Goal: Information Seeking & Learning: Check status

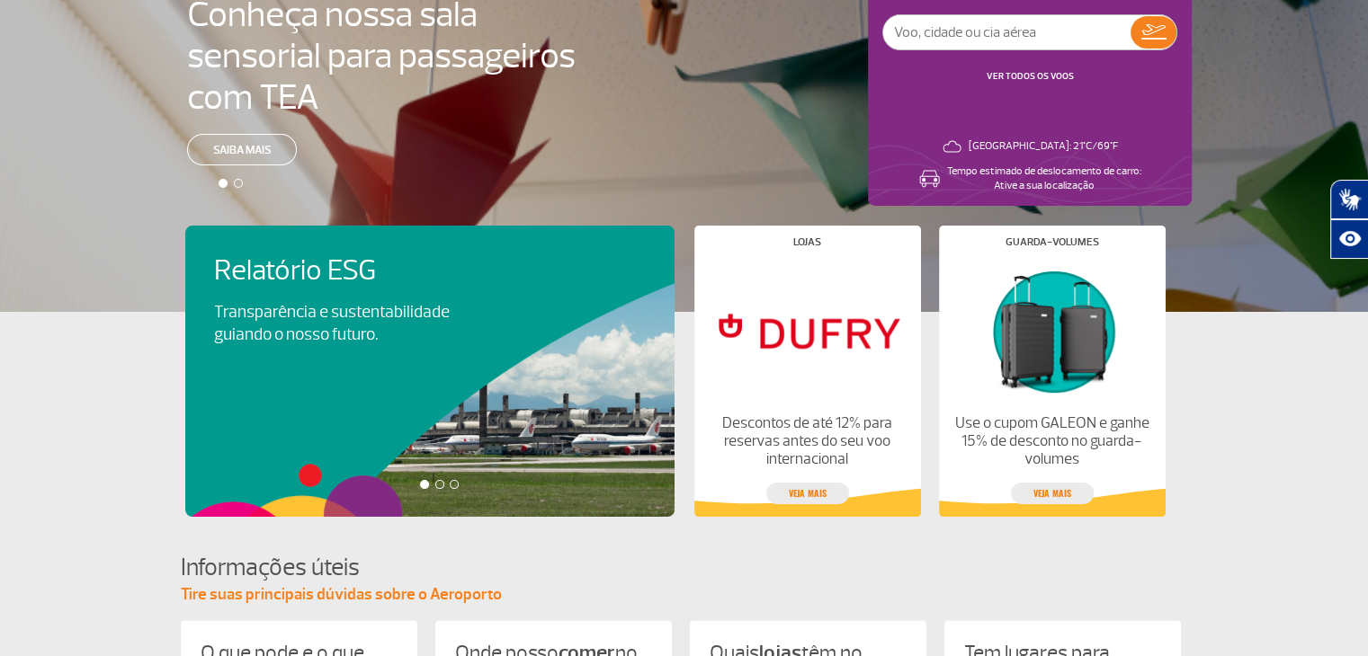
scroll to position [251, 0]
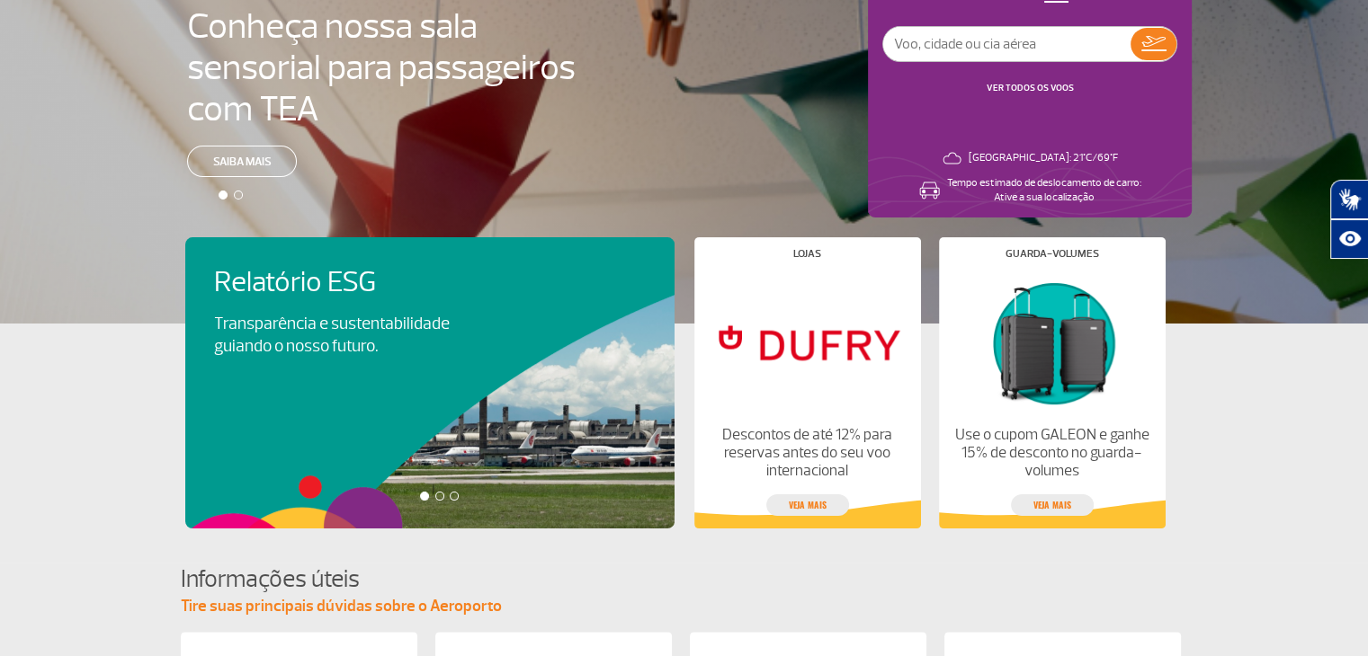
click at [1028, 85] on link "VER TODOS OS VOOS" at bounding box center [1029, 88] width 87 height 12
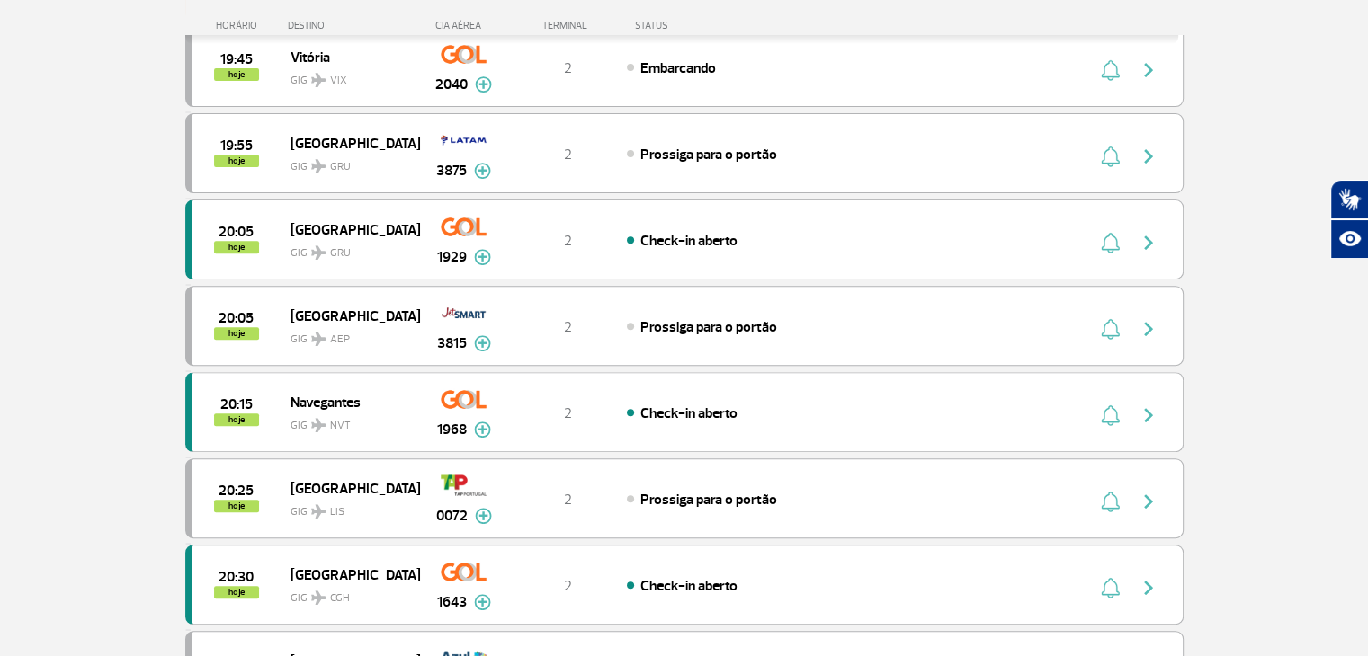
scroll to position [632, 0]
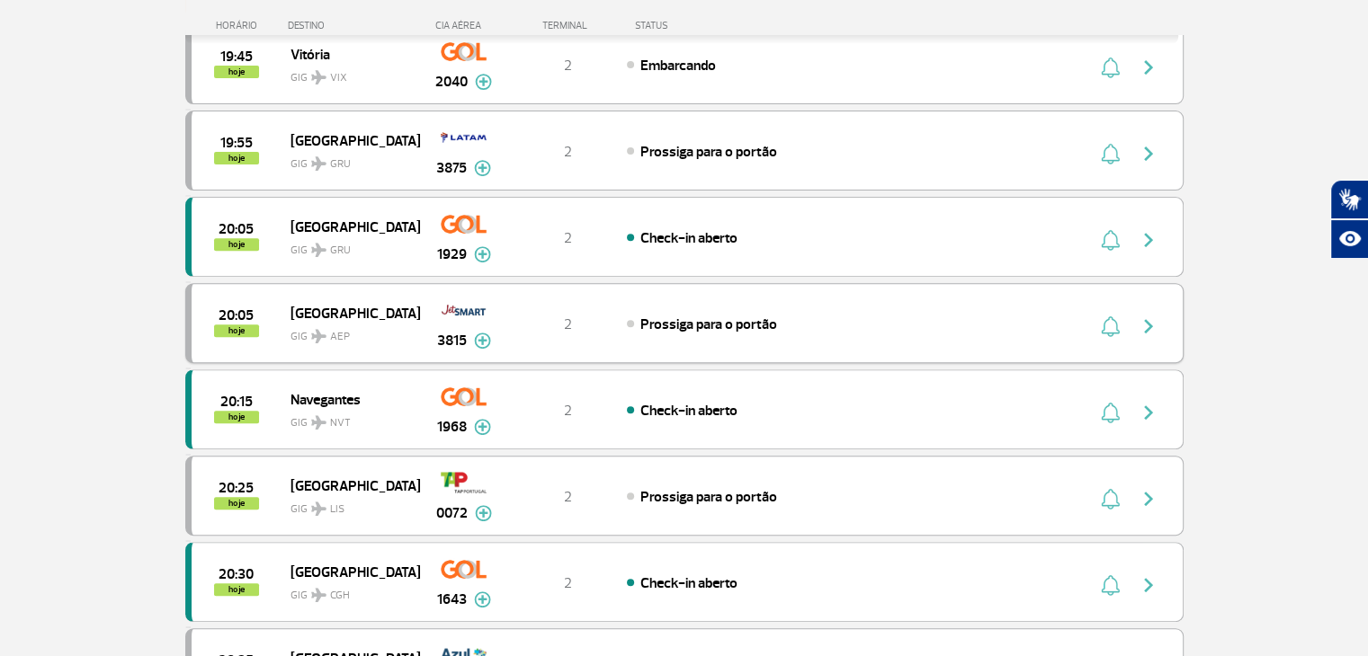
click at [1155, 339] on div "20:05 hoje [GEOGRAPHIC_DATA] GIG AEP 3815 2 Prossiga para o portão Parcerias: J…" at bounding box center [684, 323] width 998 height 80
click at [1144, 316] on img "button" at bounding box center [1148, 327] width 22 height 22
click at [616, 316] on div "2" at bounding box center [567, 324] width 119 height 20
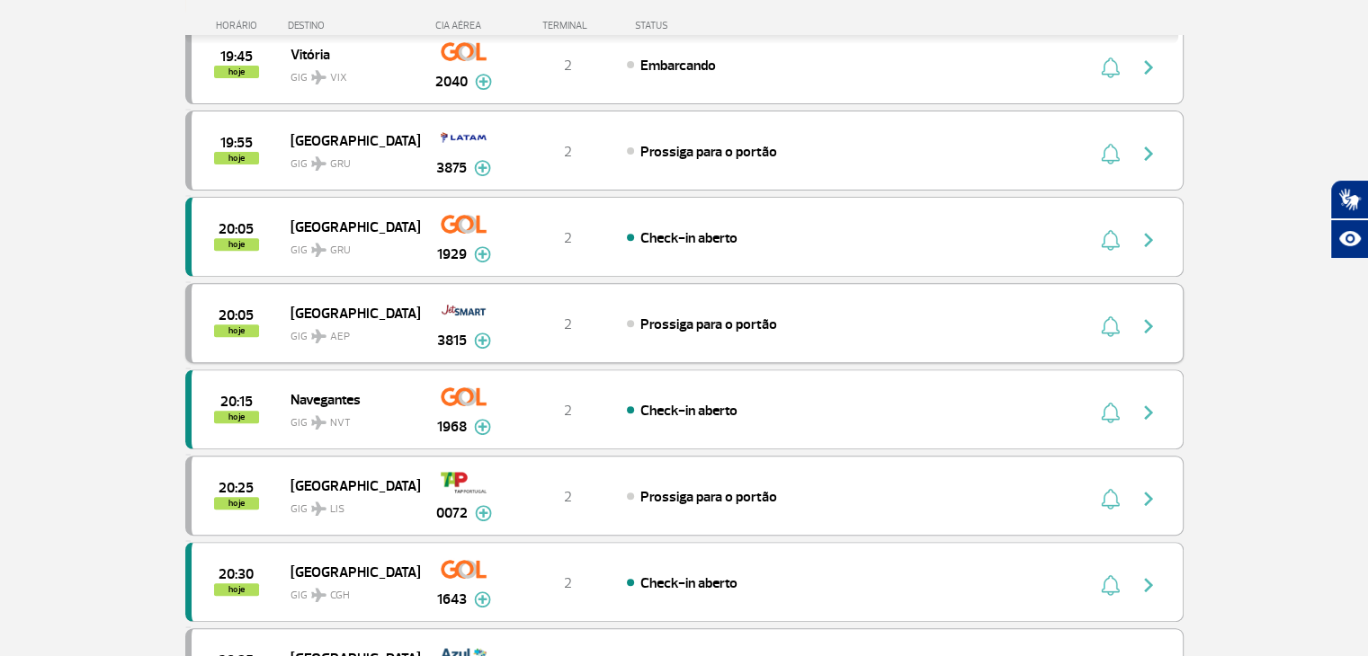
click at [616, 316] on div "2" at bounding box center [567, 324] width 119 height 20
click at [605, 315] on div "2" at bounding box center [567, 324] width 119 height 20
click at [481, 335] on img at bounding box center [482, 341] width 17 height 16
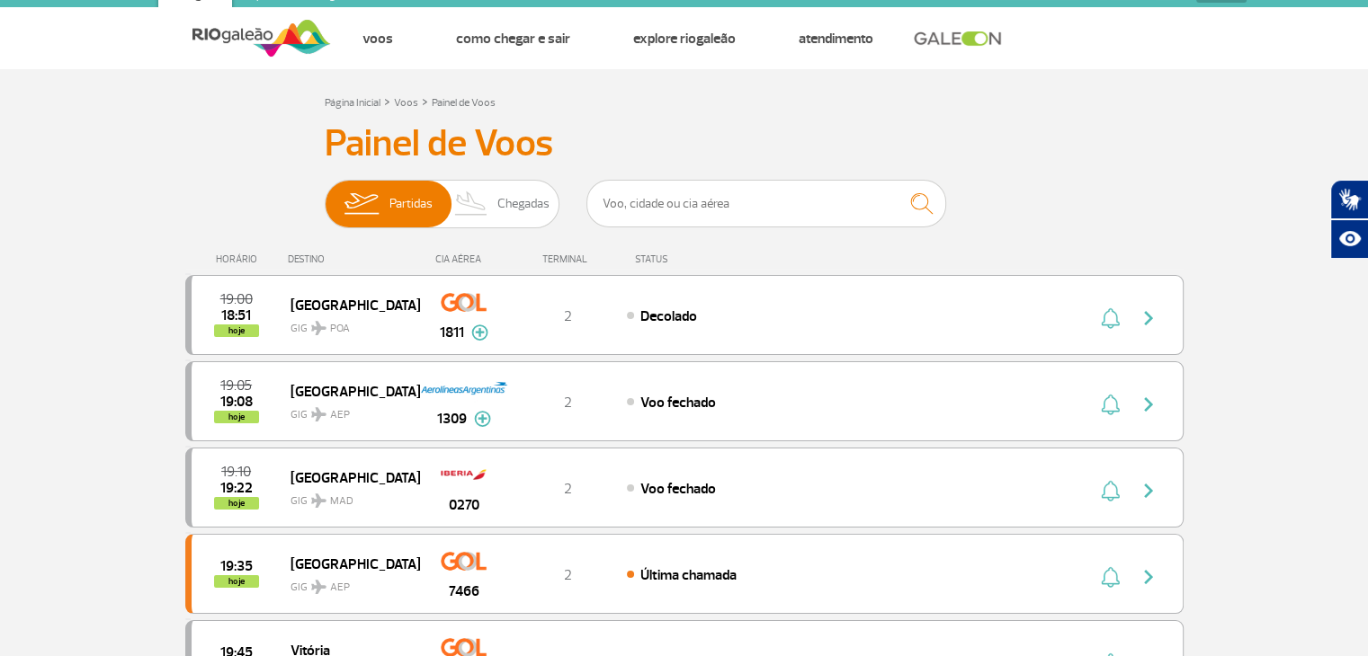
scroll to position [0, 0]
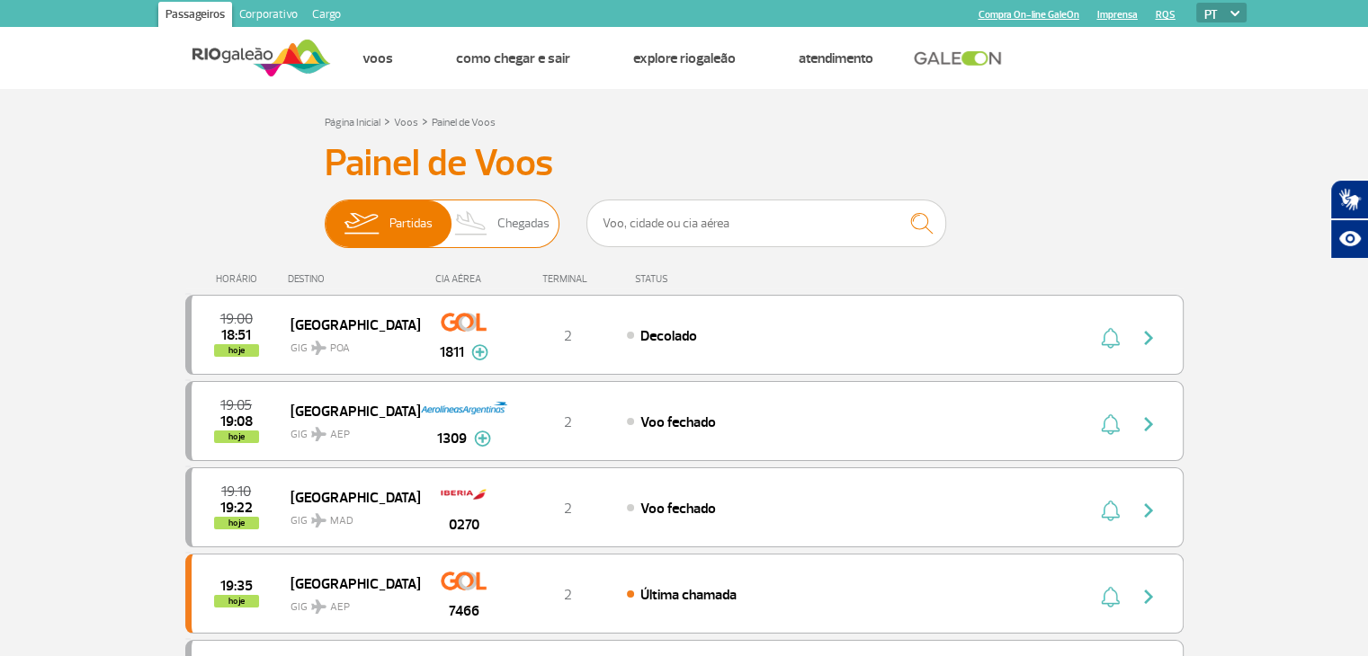
click at [534, 211] on span "Chegadas" at bounding box center [523, 224] width 52 height 47
click at [325, 215] on input "Partidas Chegadas" at bounding box center [325, 215] width 0 height 0
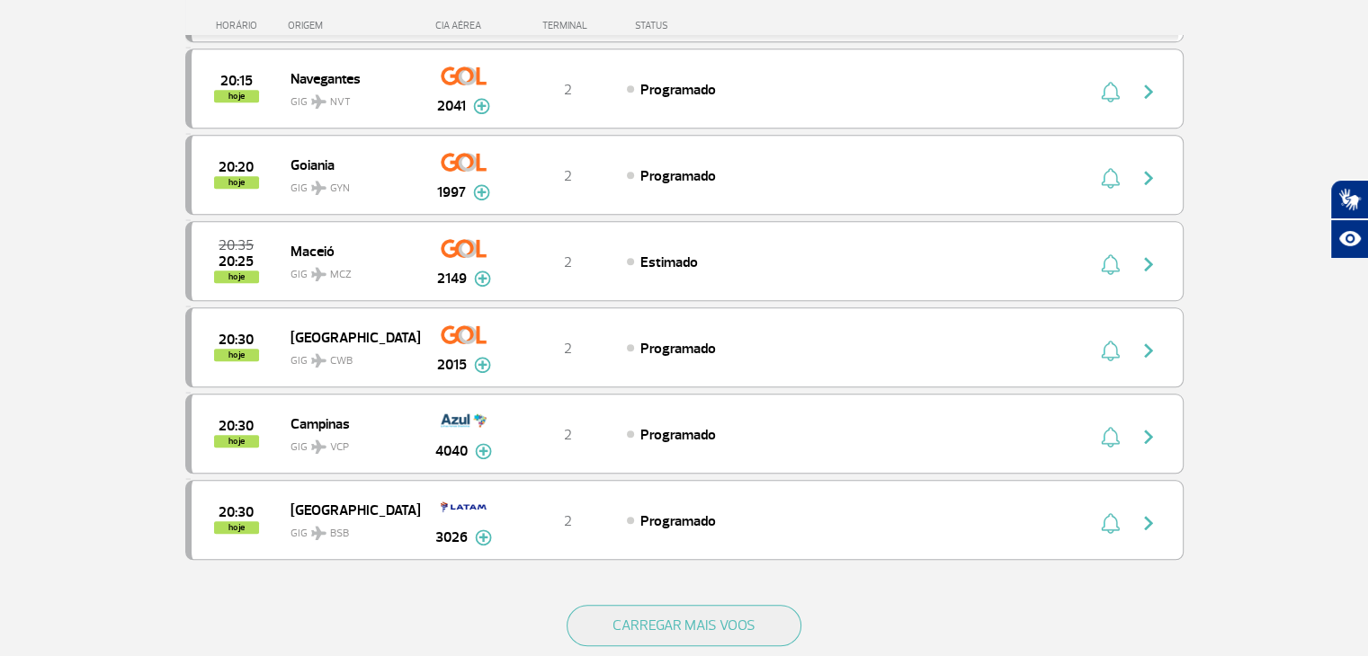
scroll to position [1478, 0]
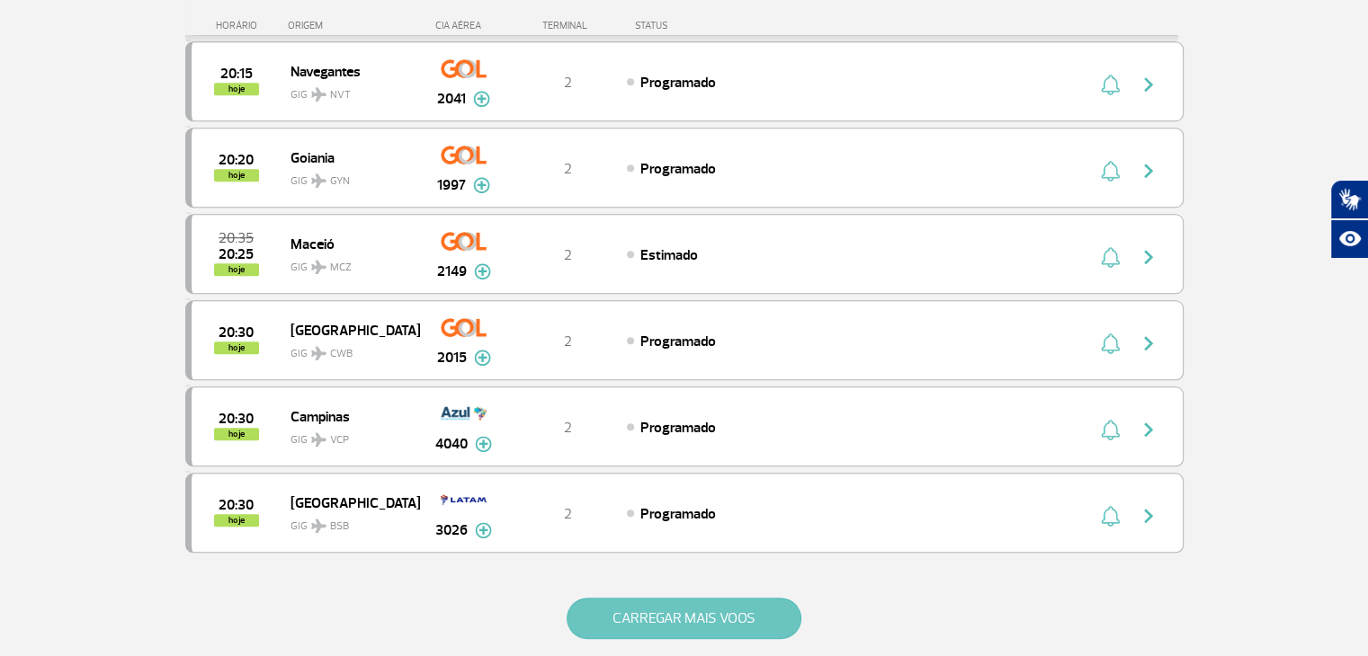
click at [727, 617] on button "CARREGAR MAIS VOOS" at bounding box center [683, 618] width 235 height 41
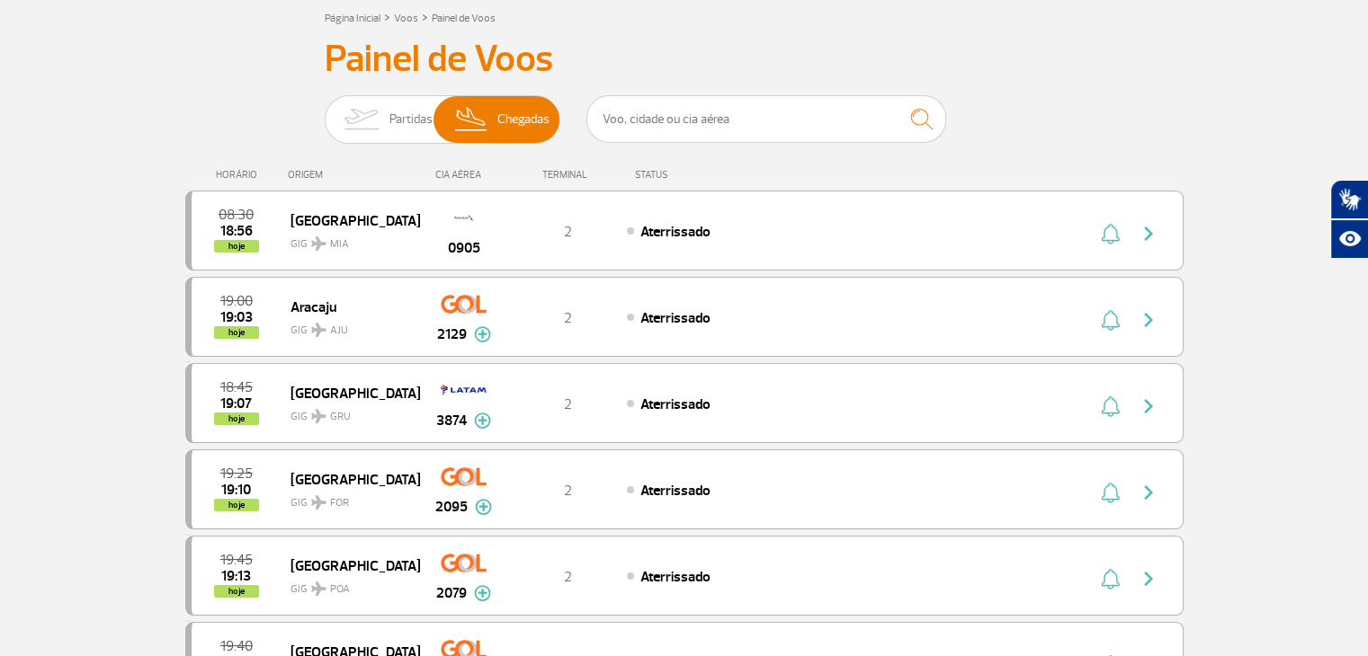
scroll to position [32, 0]
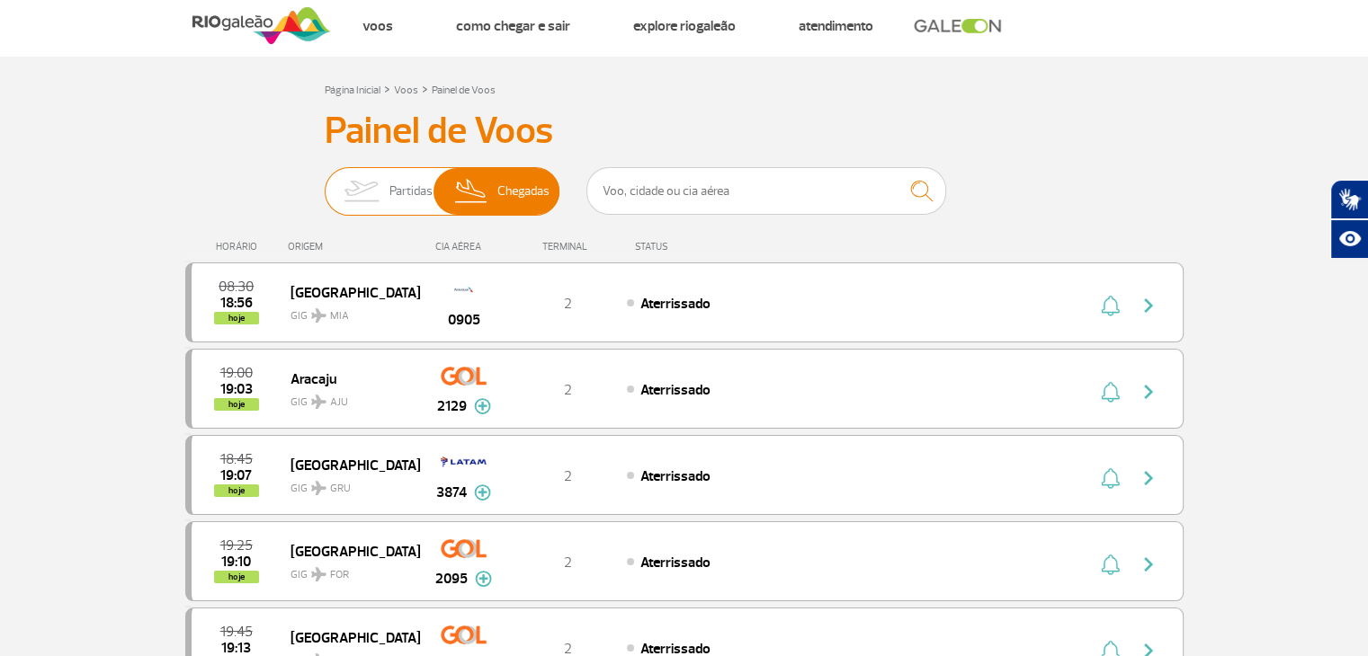
click at [369, 192] on img at bounding box center [361, 191] width 57 height 47
click at [325, 183] on input "Partidas Chegadas" at bounding box center [325, 183] width 0 height 0
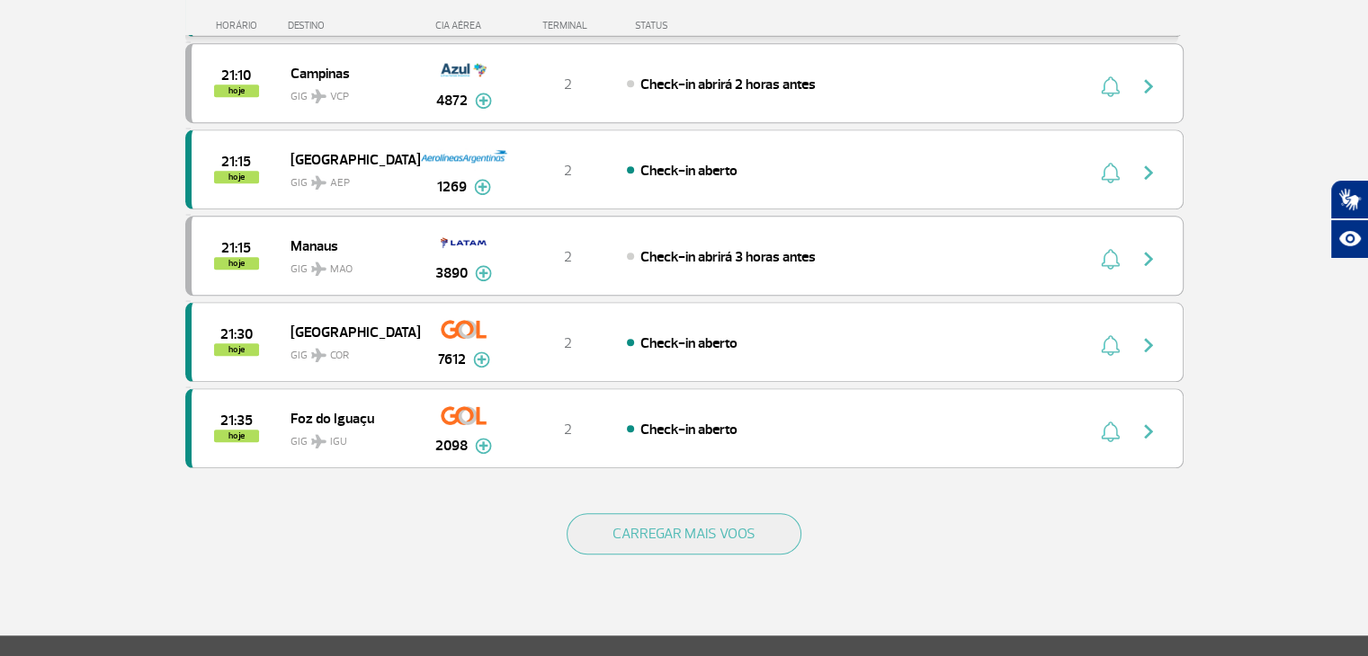
scroll to position [1572, 0]
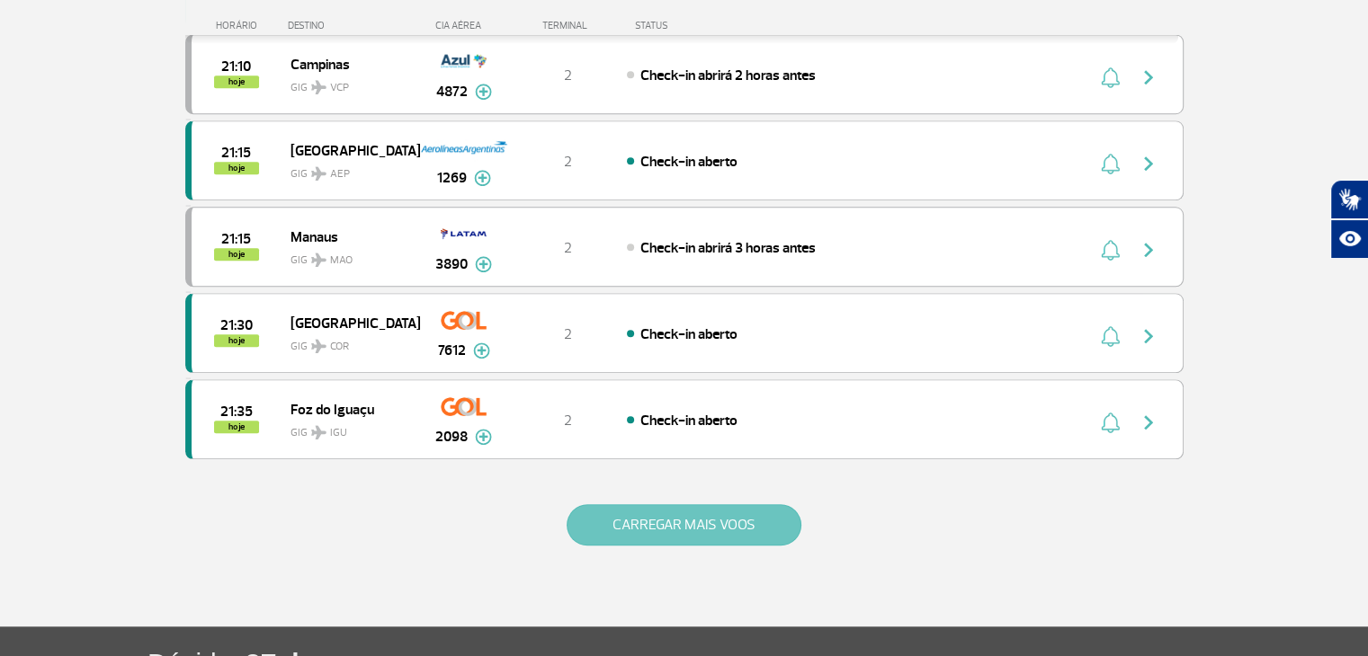
click at [674, 531] on button "CARREGAR MAIS VOOS" at bounding box center [683, 524] width 235 height 41
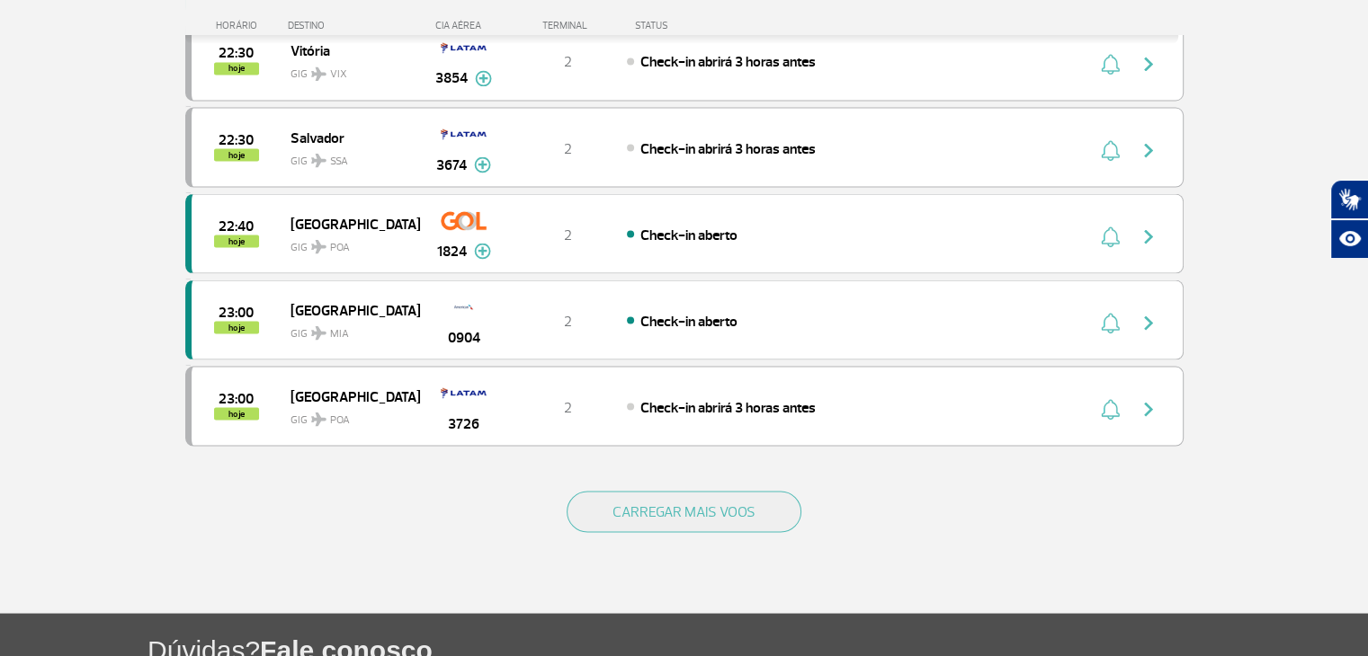
scroll to position [3349, 0]
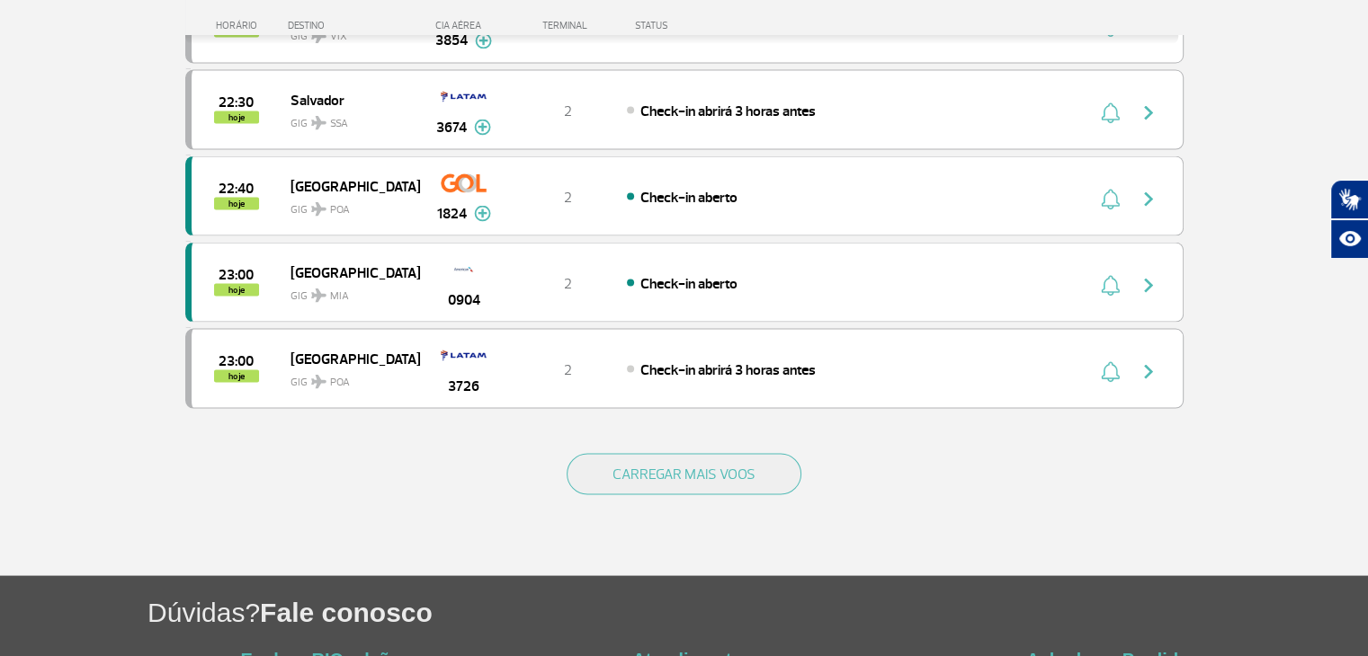
click at [681, 466] on div "CARREGAR MAIS VOOS" at bounding box center [684, 503] width 998 height 145
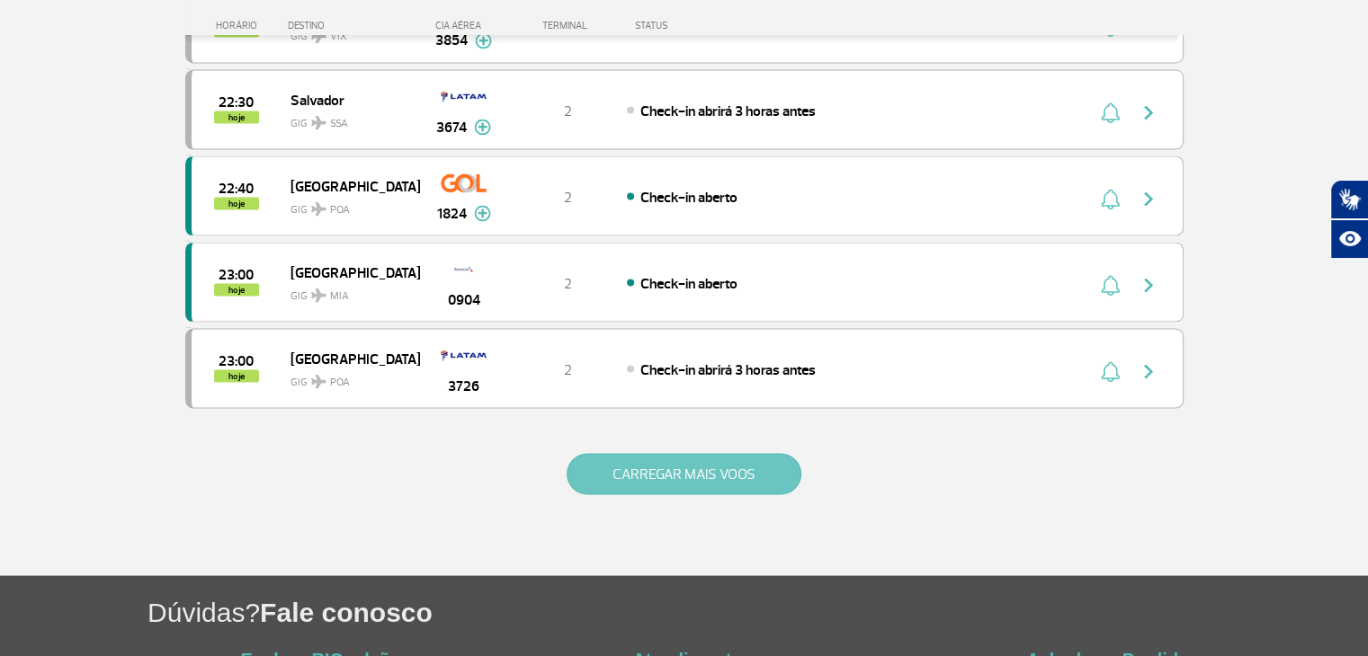
click at [681, 461] on button "CARREGAR MAIS VOOS" at bounding box center [683, 473] width 235 height 41
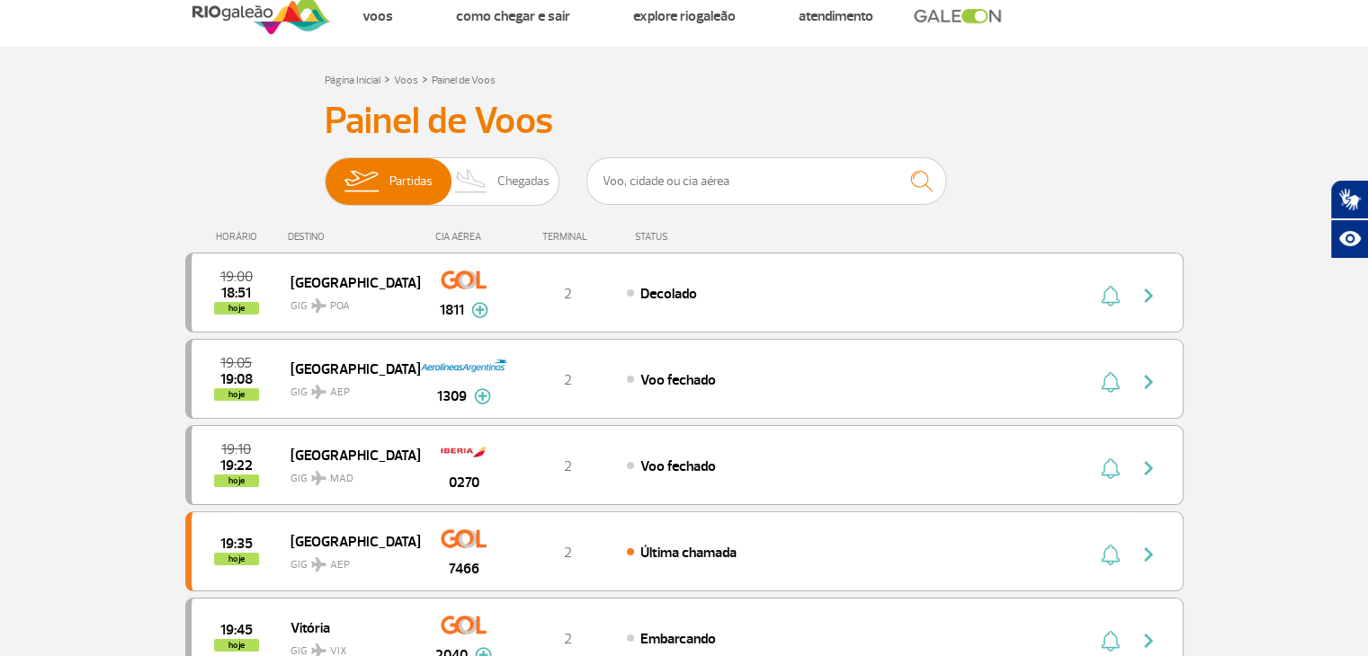
scroll to position [0, 0]
